Goal: Transaction & Acquisition: Download file/media

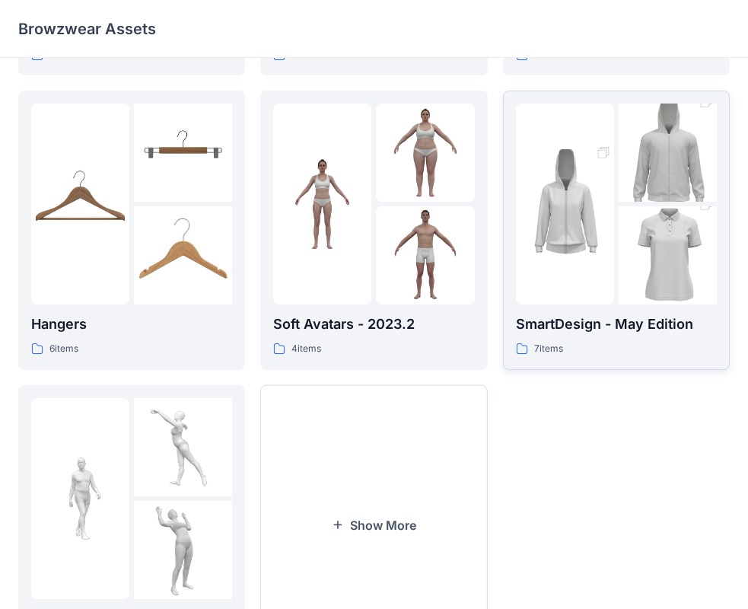
scroll to position [304, 0]
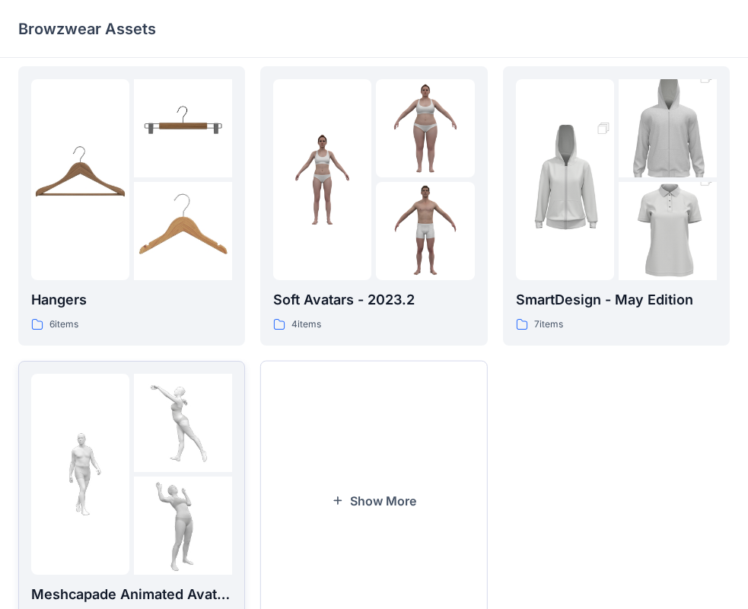
click at [162, 482] on img at bounding box center [183, 525] width 98 height 98
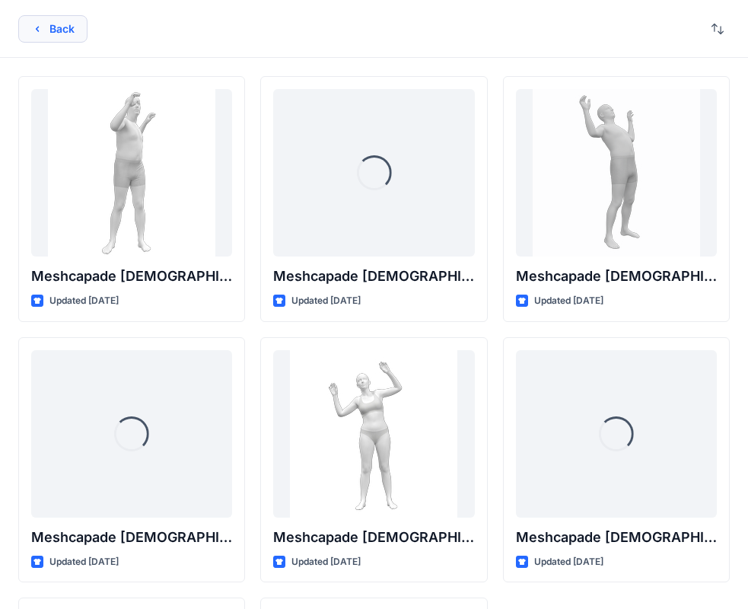
click at [39, 28] on icon "button" at bounding box center [37, 29] width 12 height 12
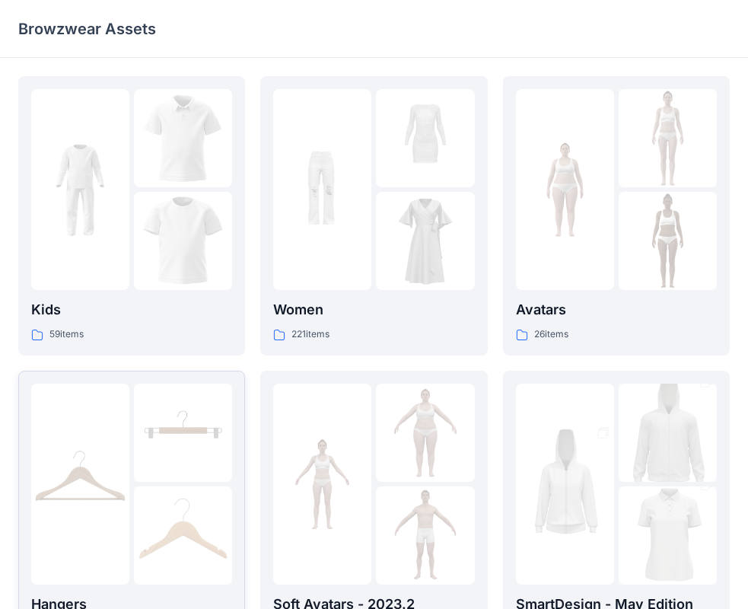
scroll to position [304, 0]
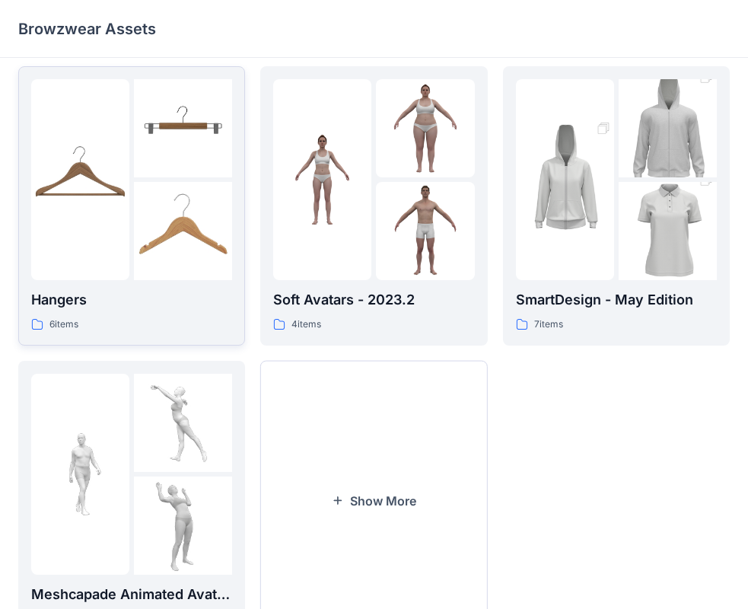
click at [126, 173] on img at bounding box center [80, 179] width 98 height 98
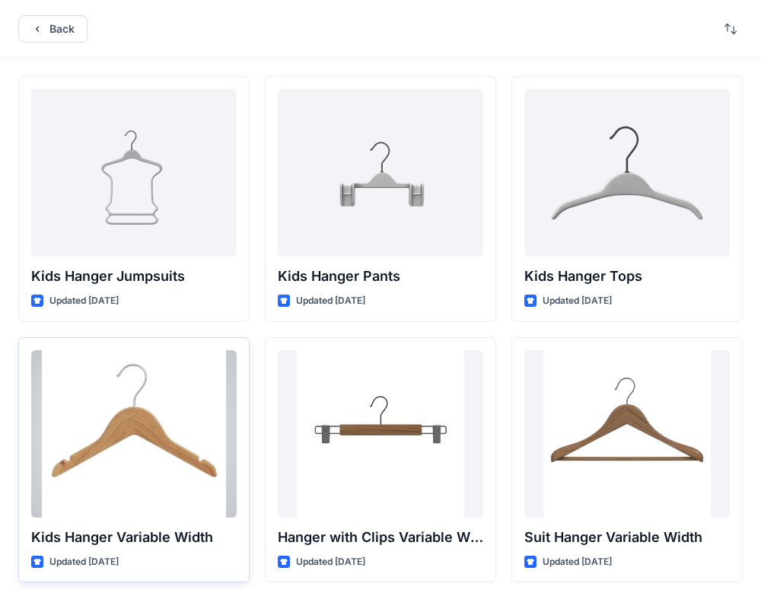
click at [126, 409] on div at bounding box center [133, 433] width 205 height 167
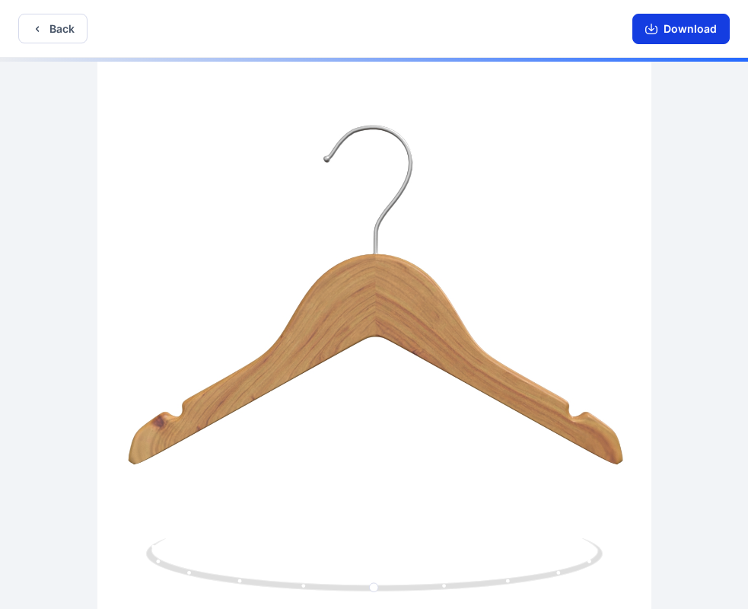
click at [679, 35] on button "Download" at bounding box center [680, 29] width 97 height 30
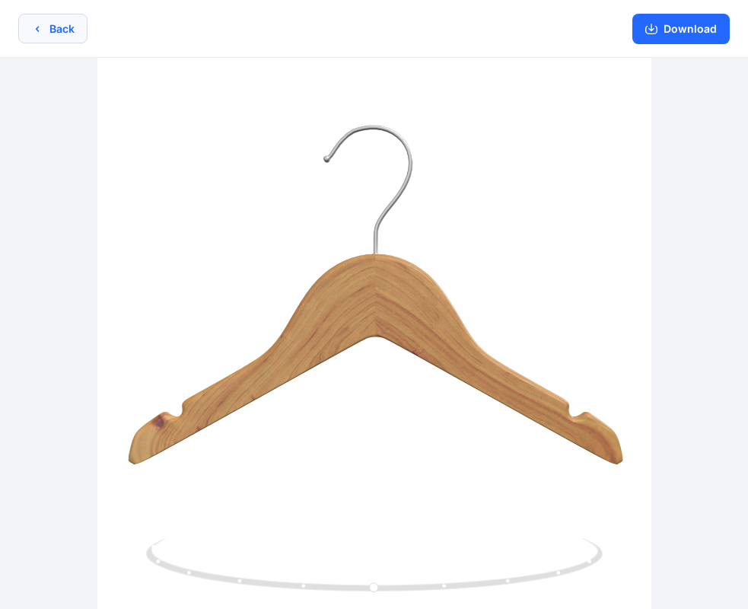
click at [57, 27] on button "Back" at bounding box center [52, 29] width 69 height 30
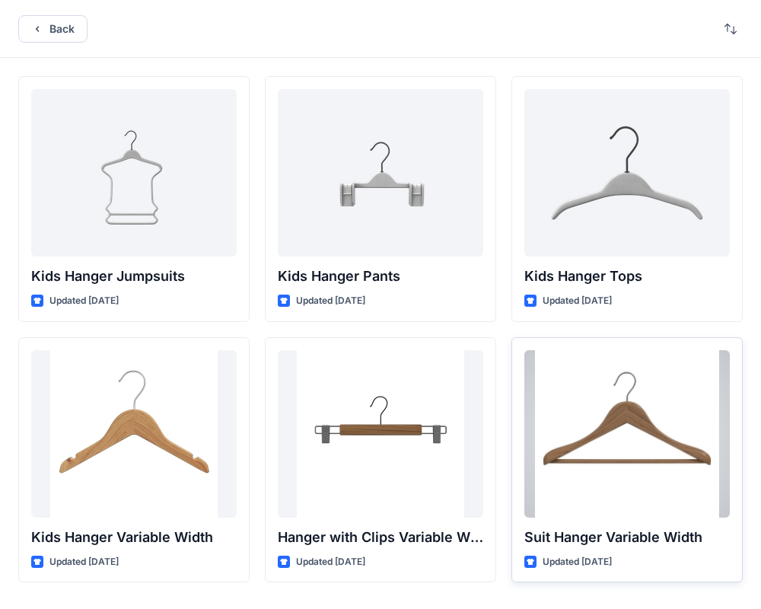
click at [647, 417] on div at bounding box center [626, 433] width 205 height 167
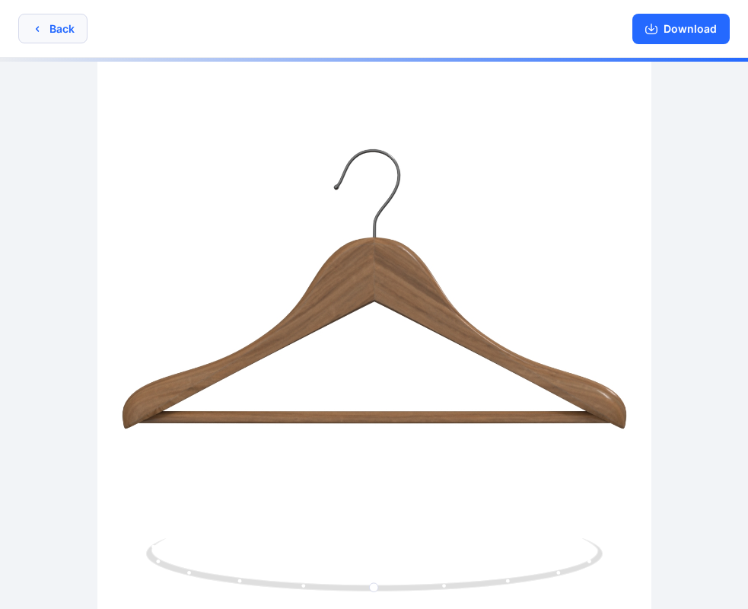
click at [57, 28] on button "Back" at bounding box center [52, 29] width 69 height 30
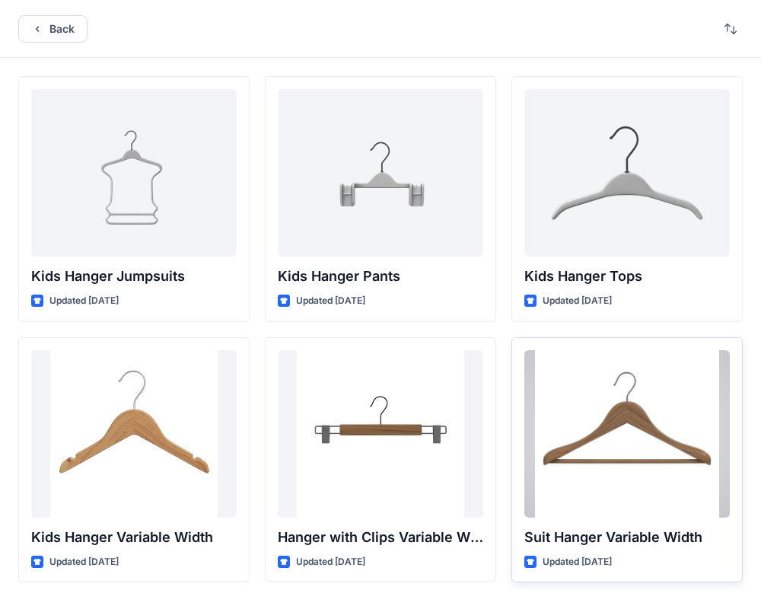
click at [644, 438] on div at bounding box center [626, 433] width 205 height 167
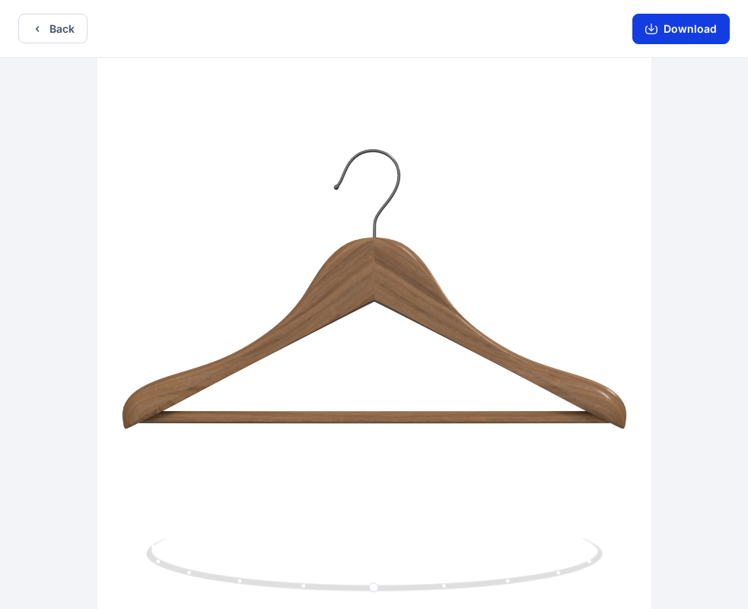
click at [682, 29] on button "Download" at bounding box center [680, 29] width 97 height 30
click at [664, 40] on button "Download" at bounding box center [680, 29] width 97 height 30
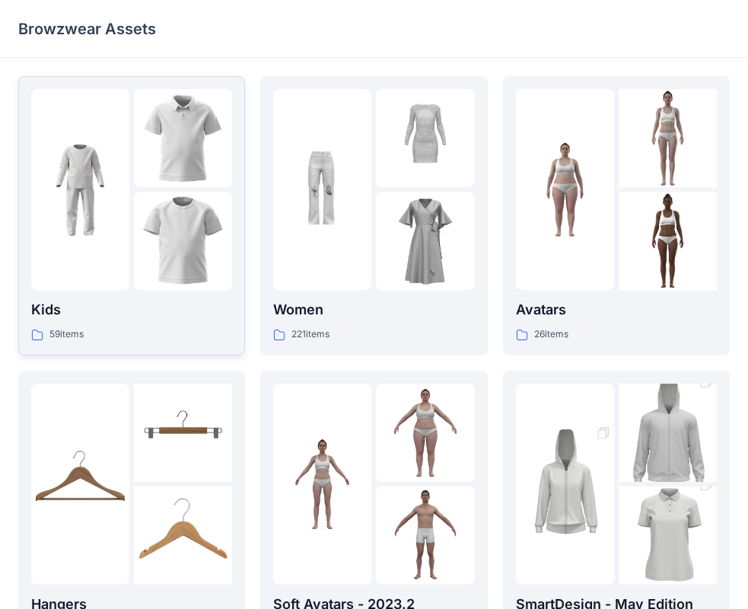
click at [126, 191] on img at bounding box center [80, 190] width 98 height 98
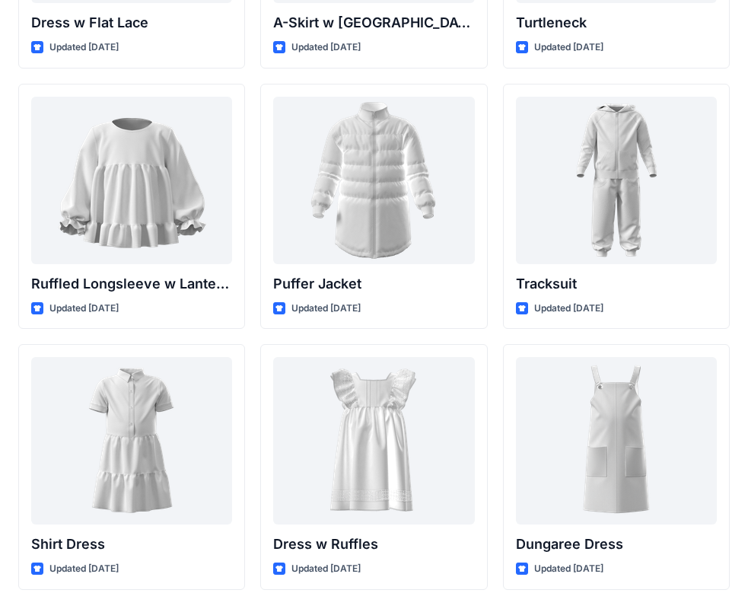
scroll to position [3642, 0]
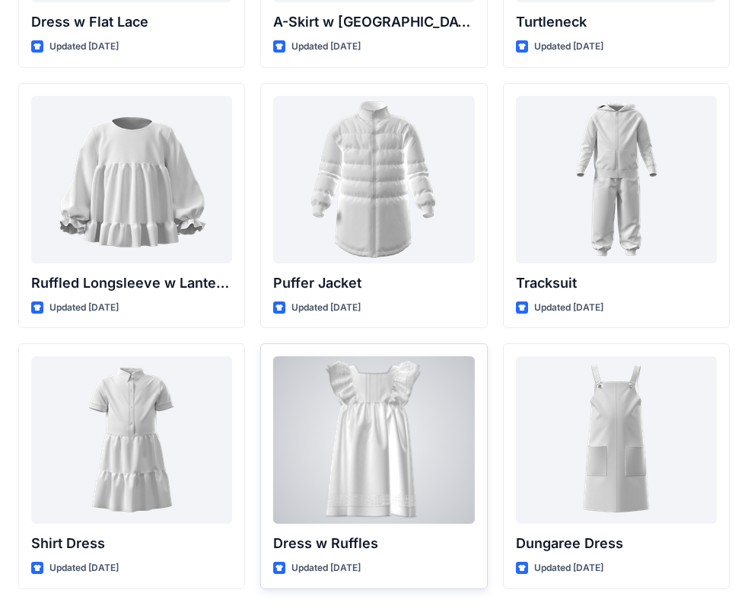
click at [410, 474] on div at bounding box center [373, 439] width 201 height 167
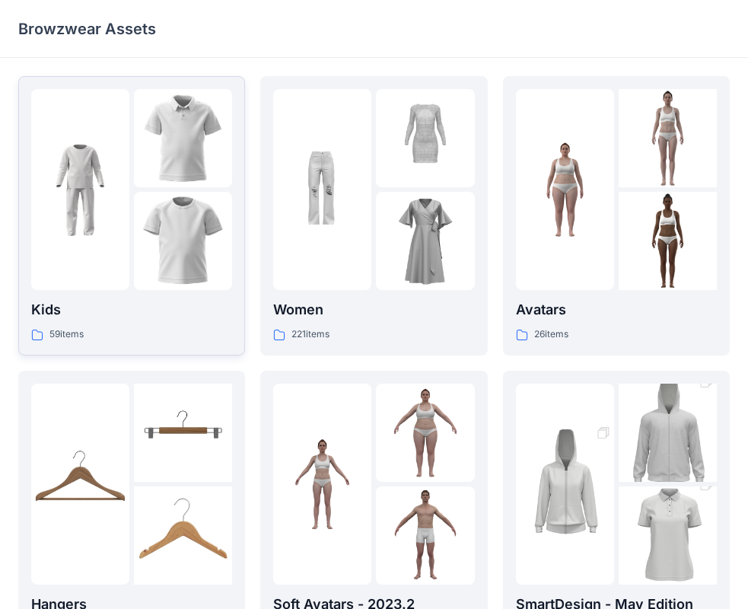
click at [132, 240] on div at bounding box center [131, 189] width 201 height 201
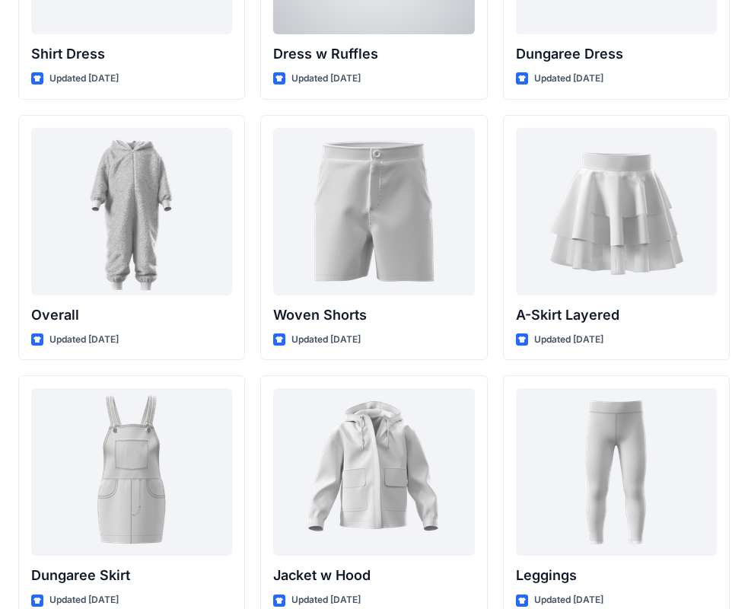
scroll to position [4151, 0]
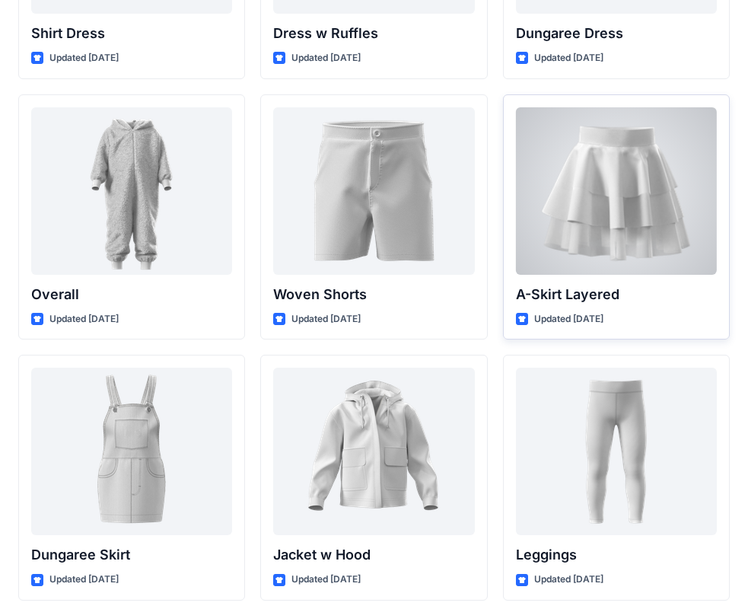
click at [611, 154] on div at bounding box center [616, 190] width 201 height 167
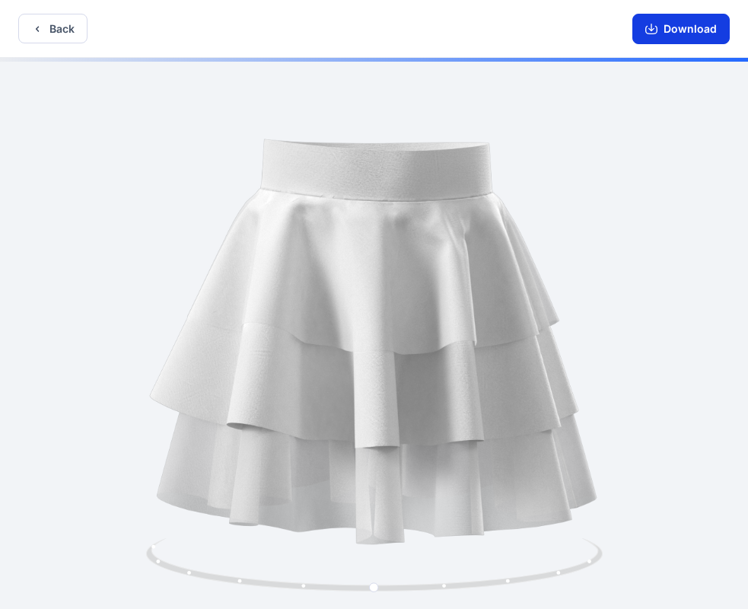
click at [670, 27] on button "Download" at bounding box center [680, 29] width 97 height 30
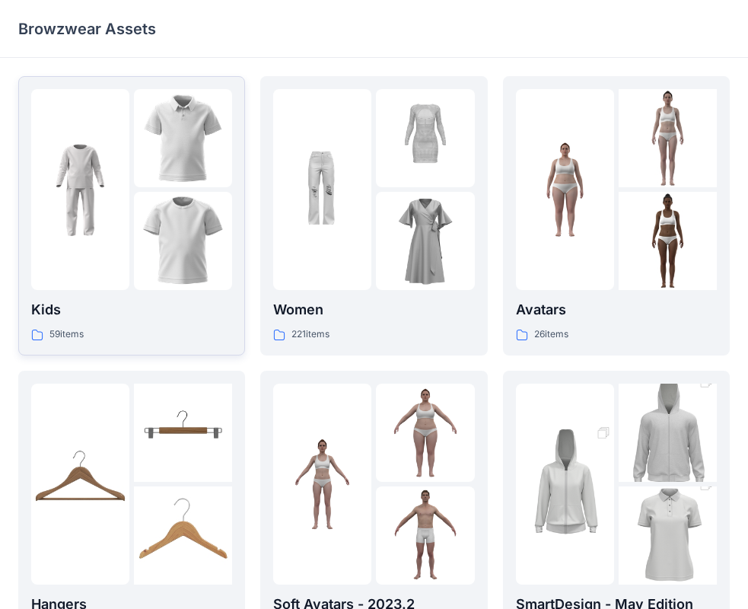
click at [145, 208] on img at bounding box center [183, 241] width 98 height 98
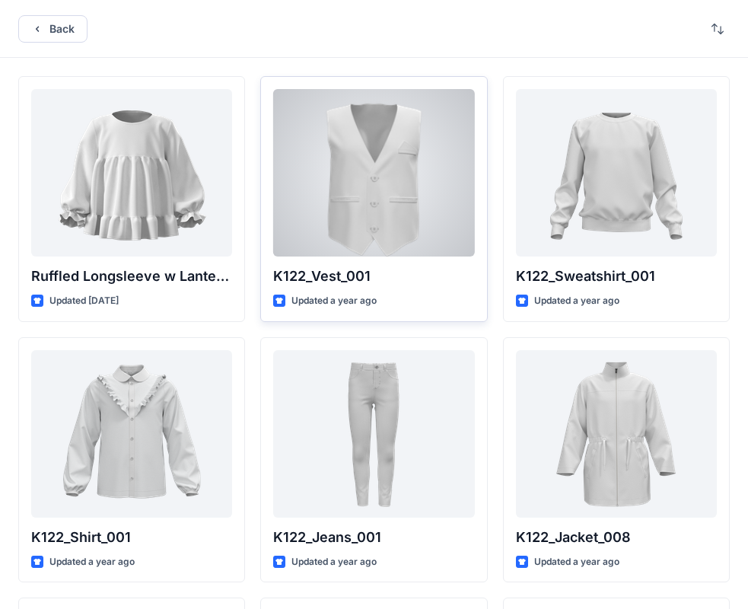
click at [386, 199] on div at bounding box center [373, 172] width 201 height 167
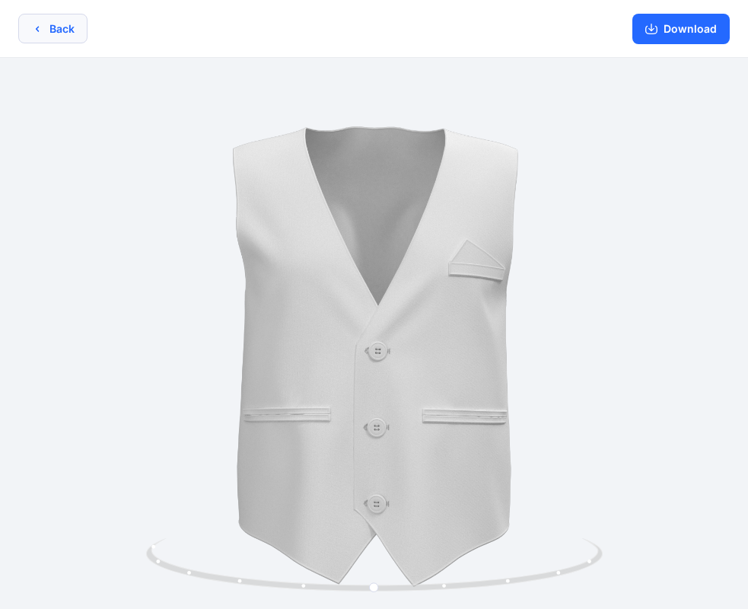
click at [41, 27] on icon "button" at bounding box center [37, 29] width 12 height 12
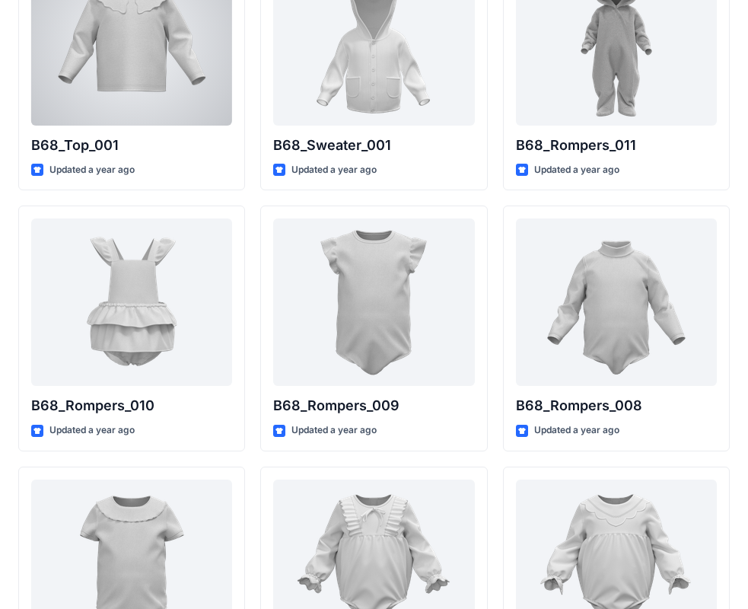
scroll to position [1750, 0]
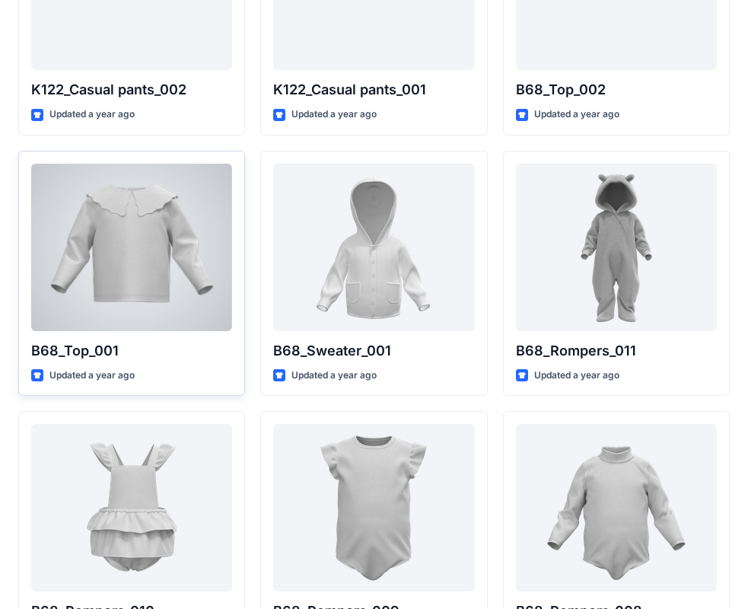
click at [152, 227] on div at bounding box center [131, 247] width 201 height 167
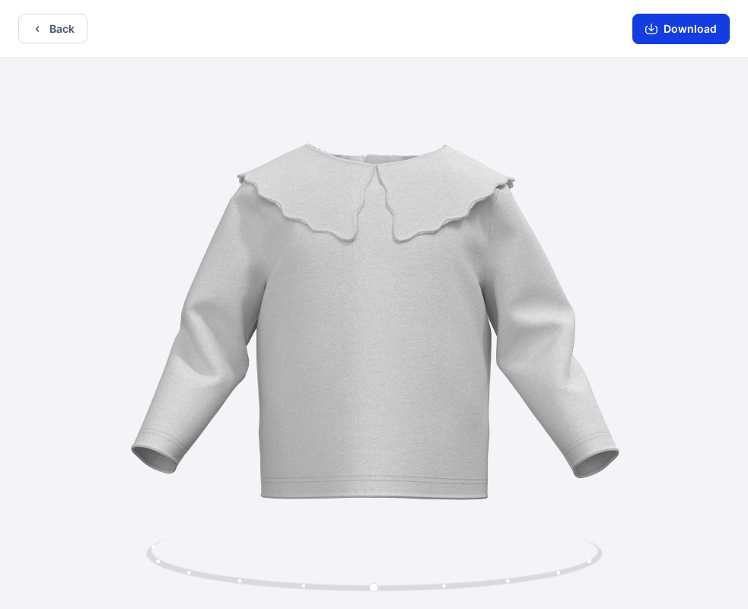
click at [720, 27] on button "Download" at bounding box center [680, 29] width 97 height 30
click at [27, 25] on button "Back" at bounding box center [52, 29] width 69 height 30
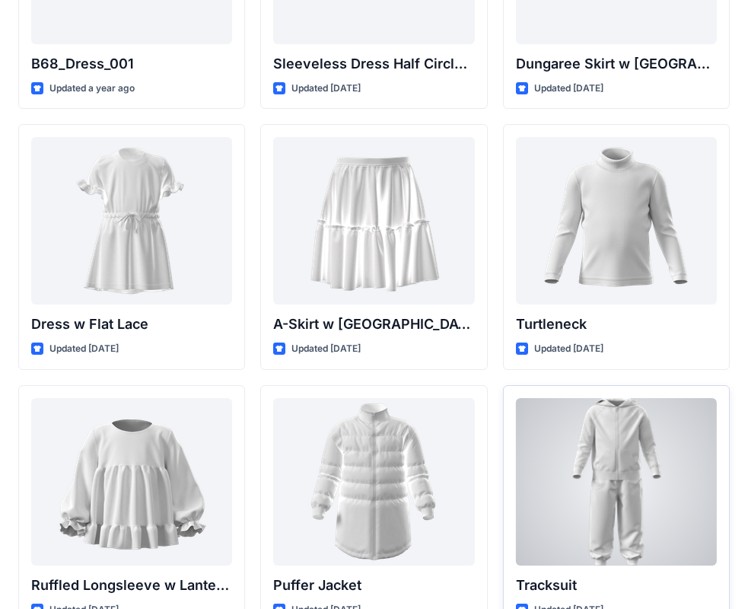
scroll to position [3347, 0]
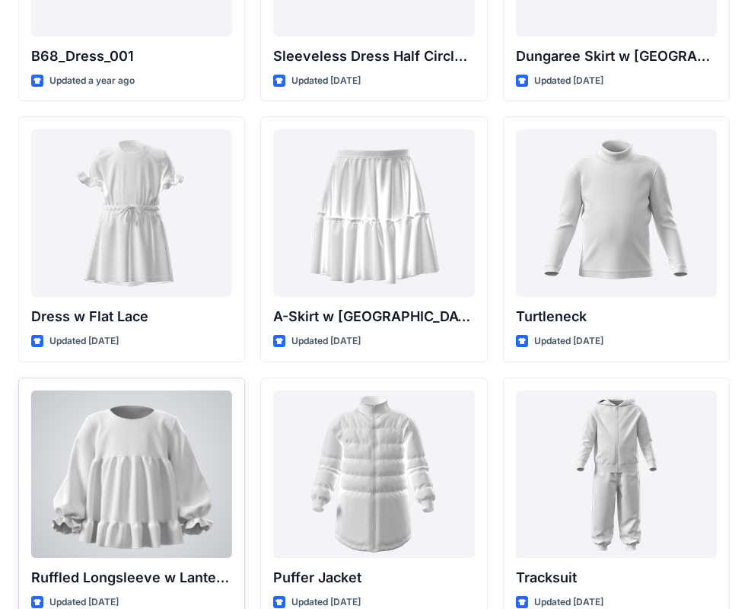
click at [154, 446] on div at bounding box center [131, 473] width 201 height 167
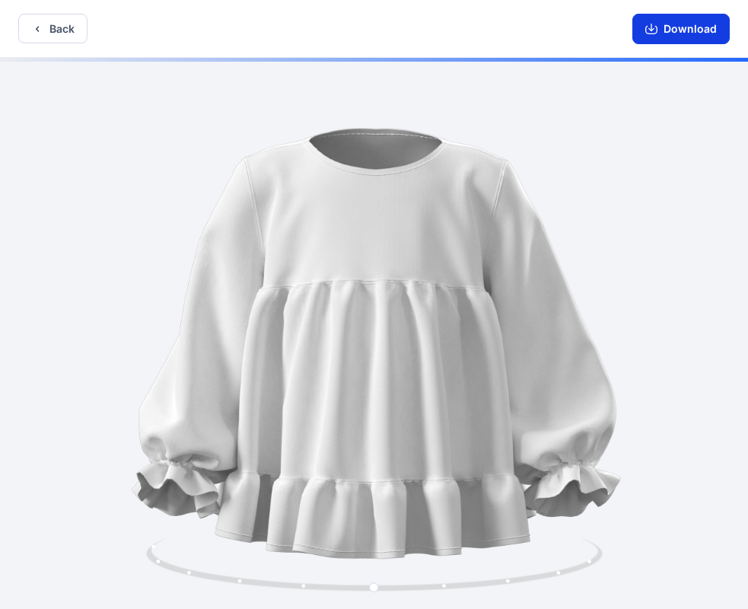
click at [705, 28] on button "Download" at bounding box center [680, 29] width 97 height 30
